Goal: Task Accomplishment & Management: Use online tool/utility

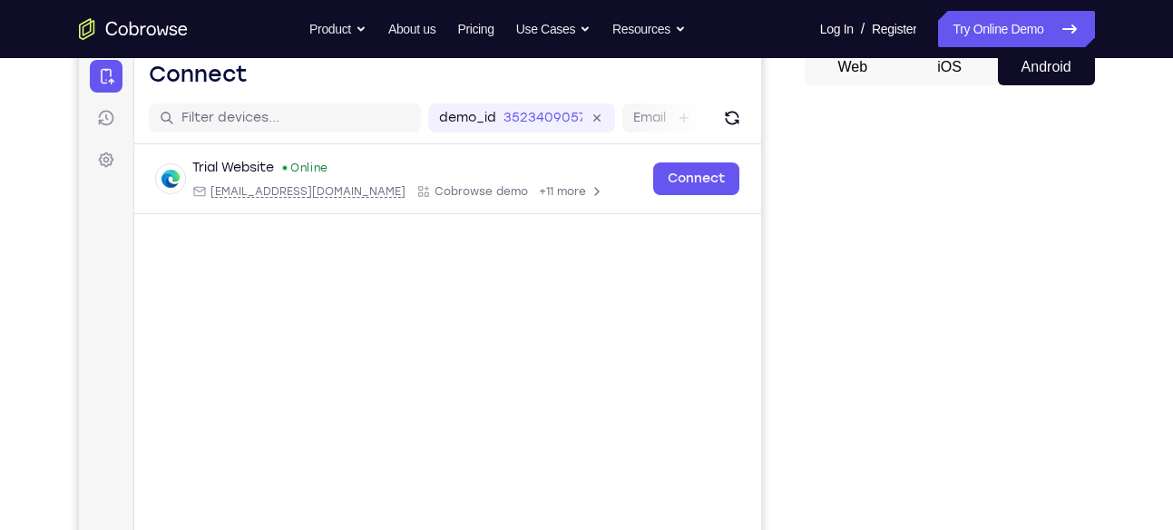
scroll to position [190, 0]
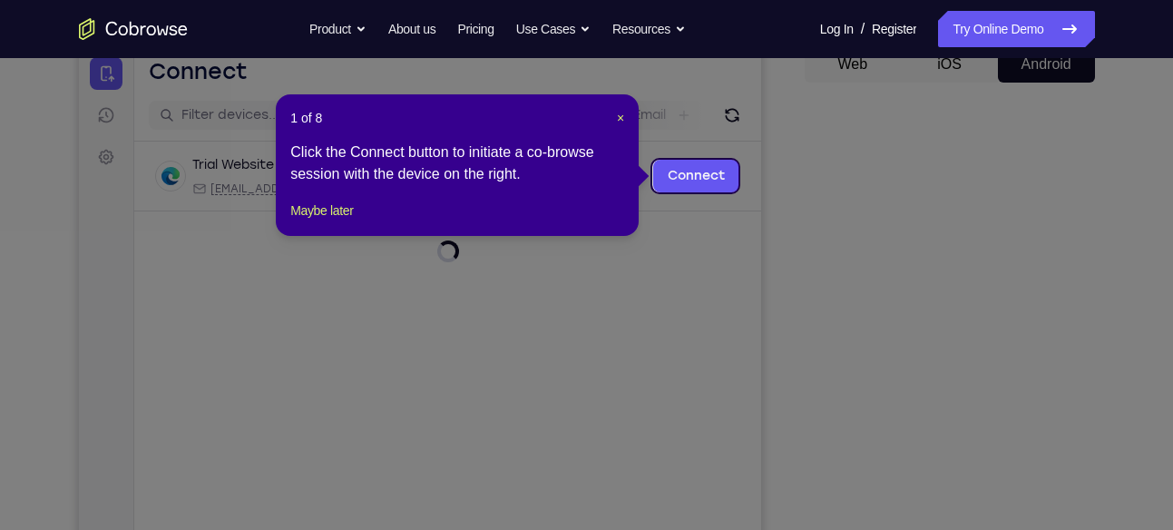
click at [614, 112] on header "1 of 8 ×" at bounding box center [457, 118] width 334 height 18
click at [618, 114] on span "×" at bounding box center [620, 118] width 7 height 15
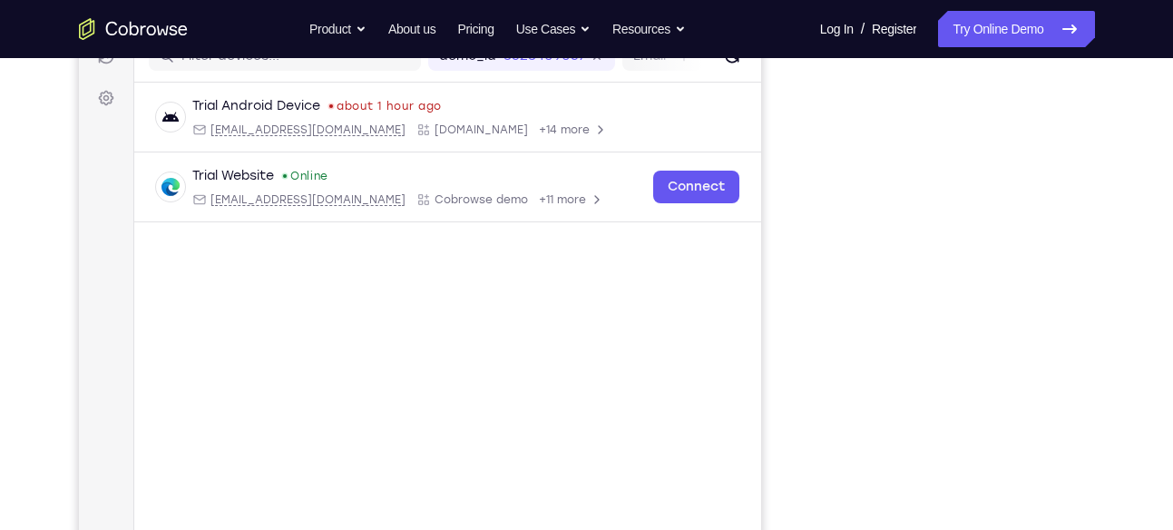
scroll to position [205, 0]
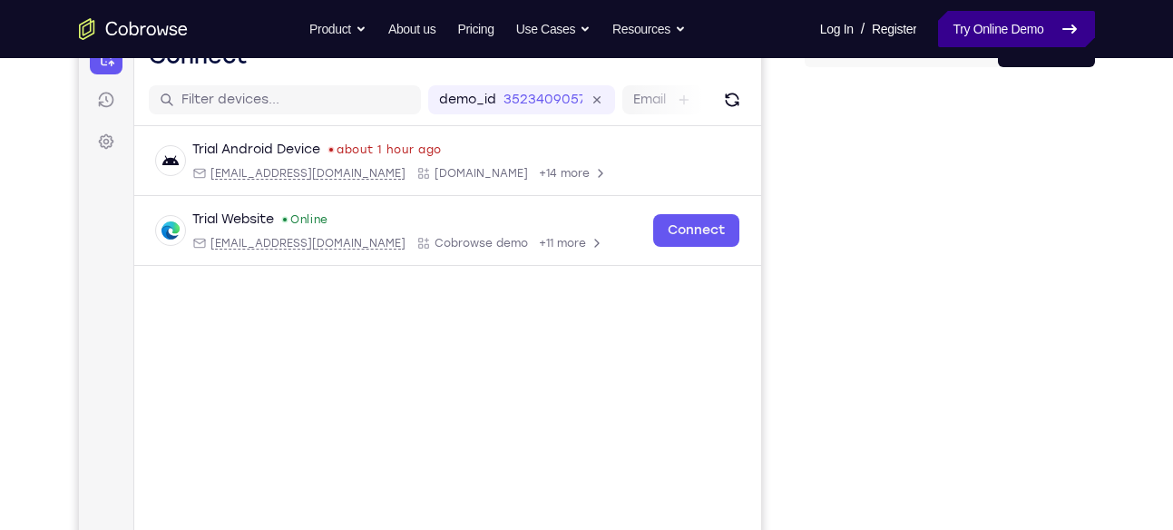
click at [965, 24] on link "Try Online Demo" at bounding box center [1016, 29] width 156 height 36
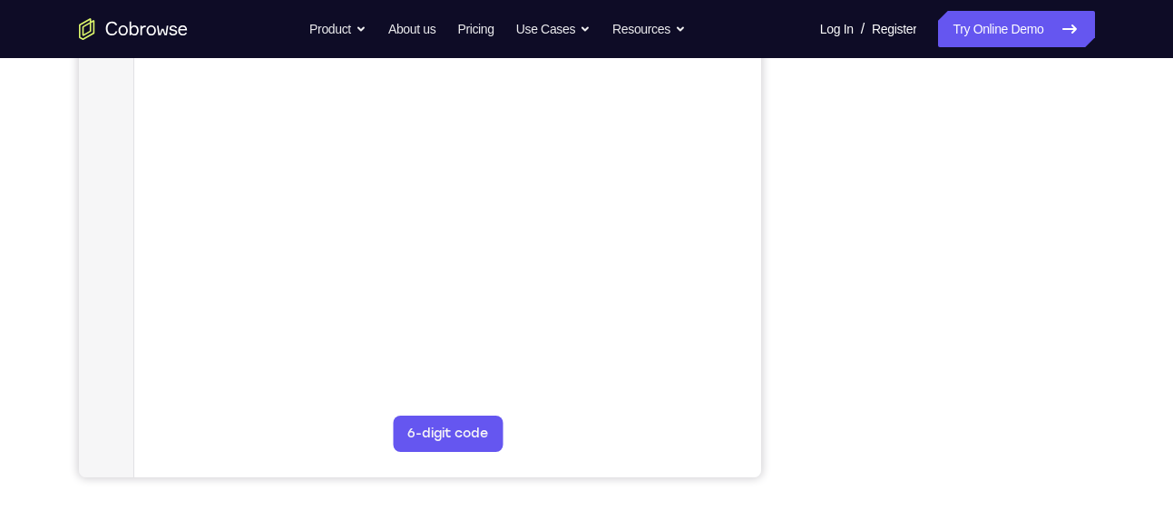
scroll to position [367, 0]
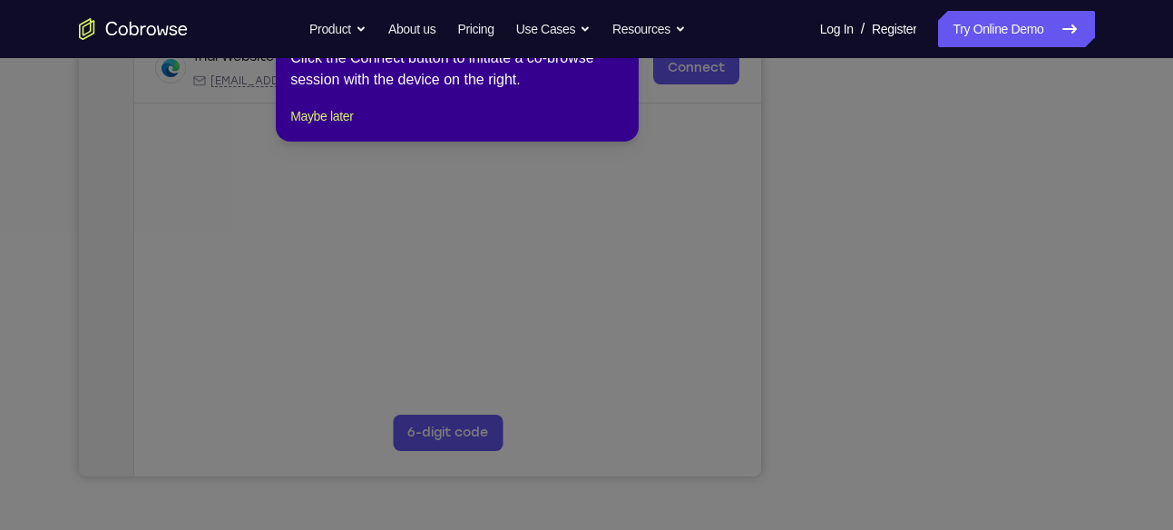
click at [957, 442] on icon at bounding box center [593, 256] width 1187 height 548
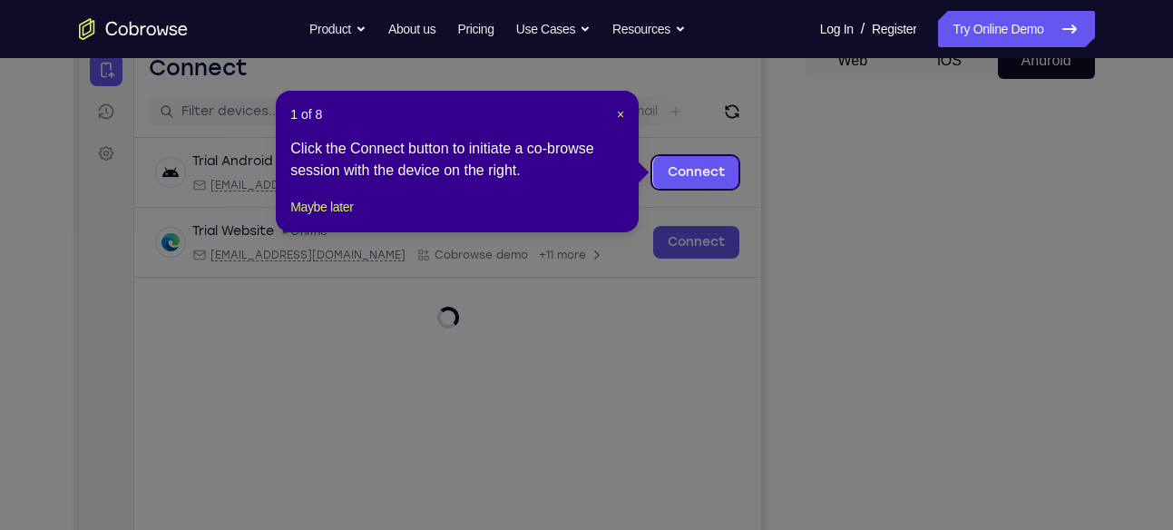
scroll to position [194, 0]
click at [619, 115] on span "×" at bounding box center [620, 113] width 7 height 15
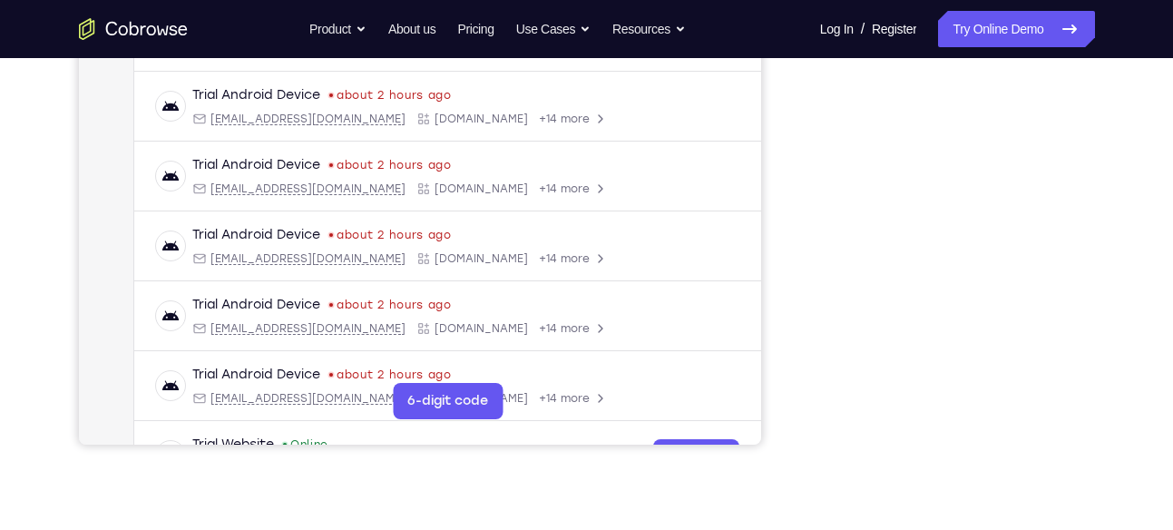
scroll to position [369, 0]
